Goal: Book appointment/travel/reservation

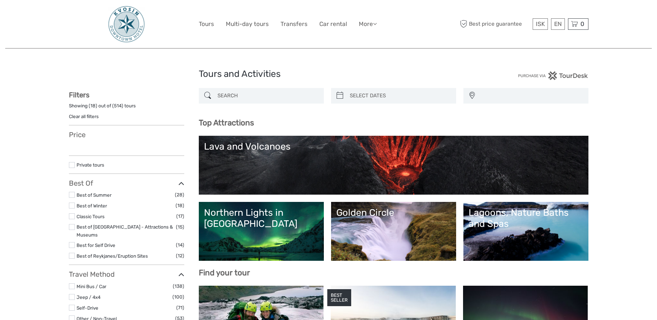
select select
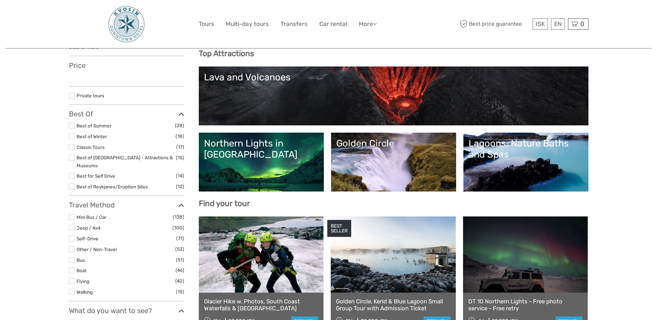
select select
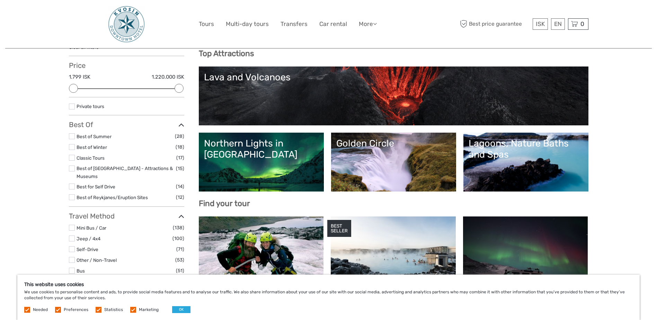
click at [265, 161] on link "Northern Lights in [GEOGRAPHIC_DATA]" at bounding box center [261, 162] width 115 height 48
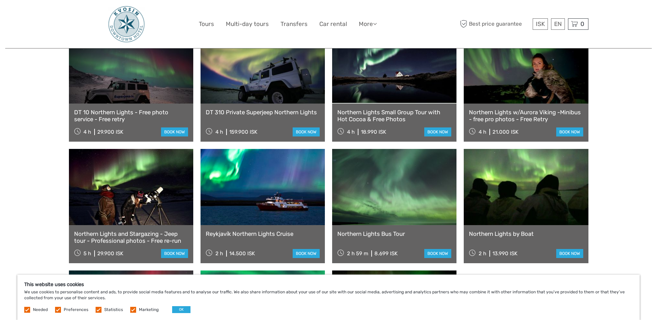
scroll to position [312, 0]
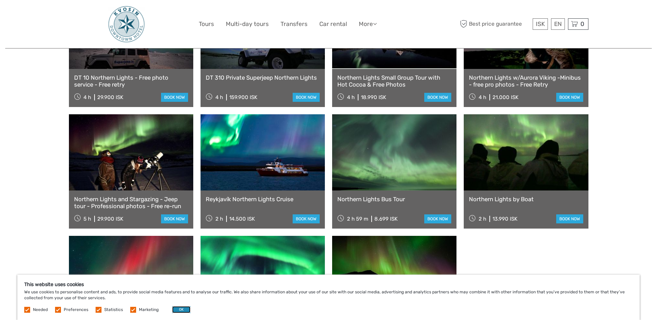
click at [177, 309] on button "OK" at bounding box center [181, 309] width 18 height 7
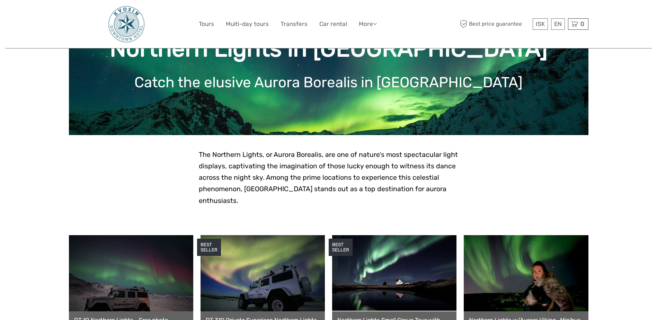
scroll to position [0, 0]
